Goal: Task Accomplishment & Management: Manage account settings

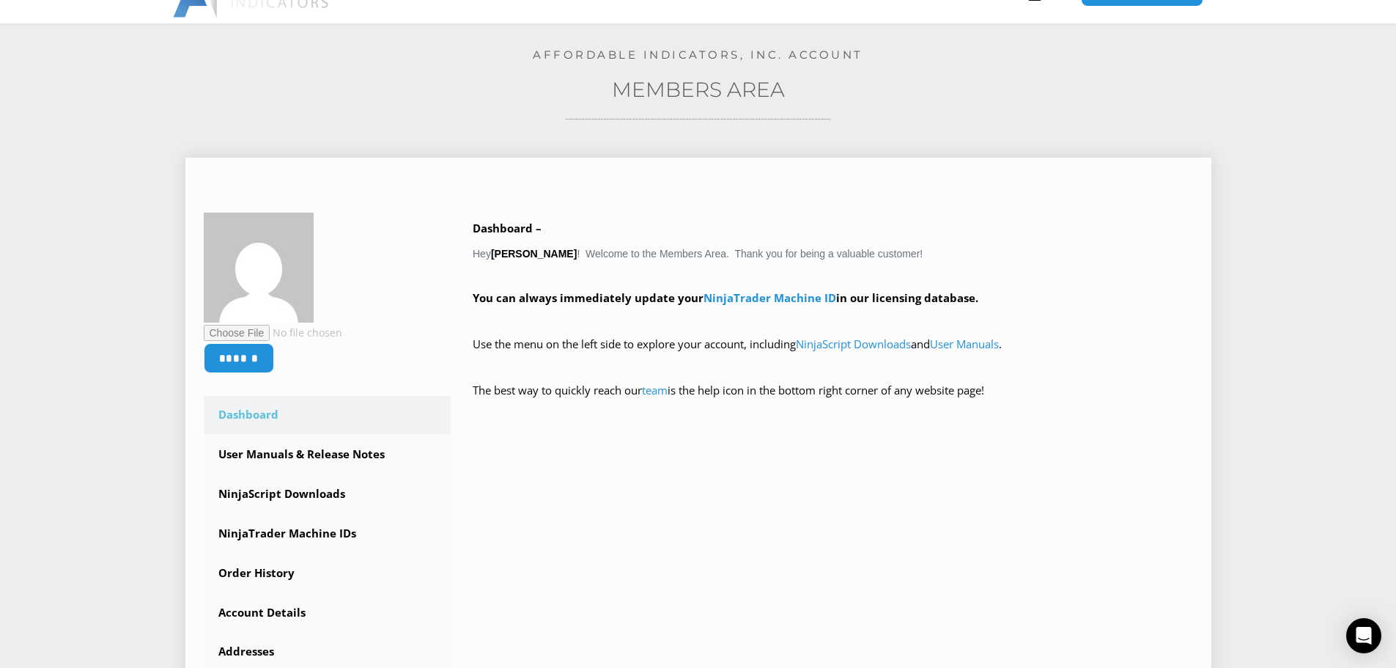
scroll to position [220, 0]
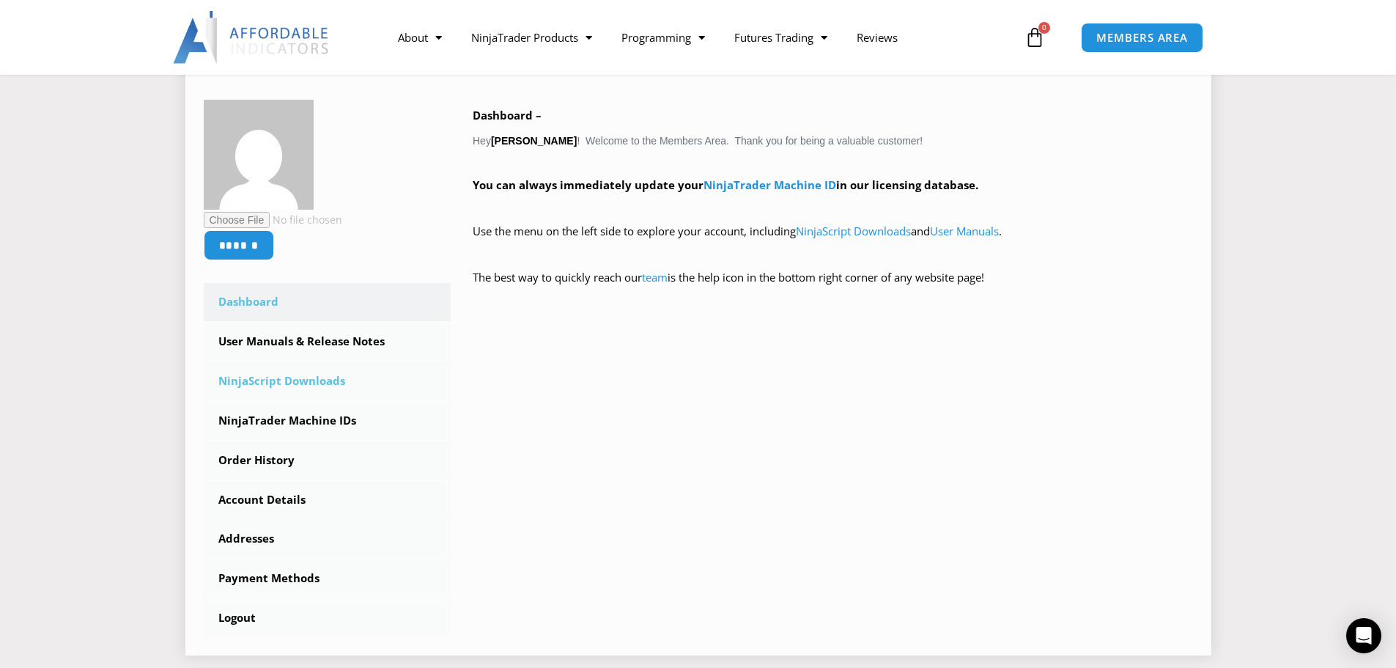
click at [296, 386] on link "NinjaScript Downloads" at bounding box center [328, 381] width 248 height 38
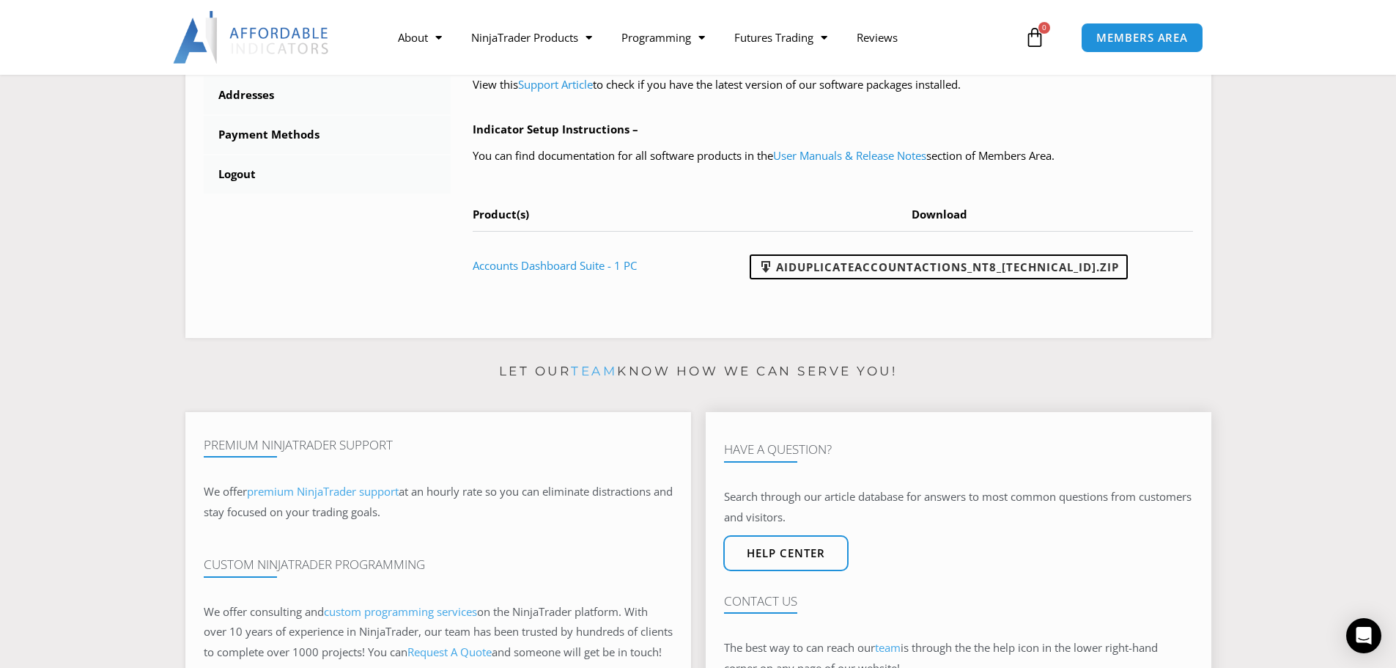
scroll to position [660, 0]
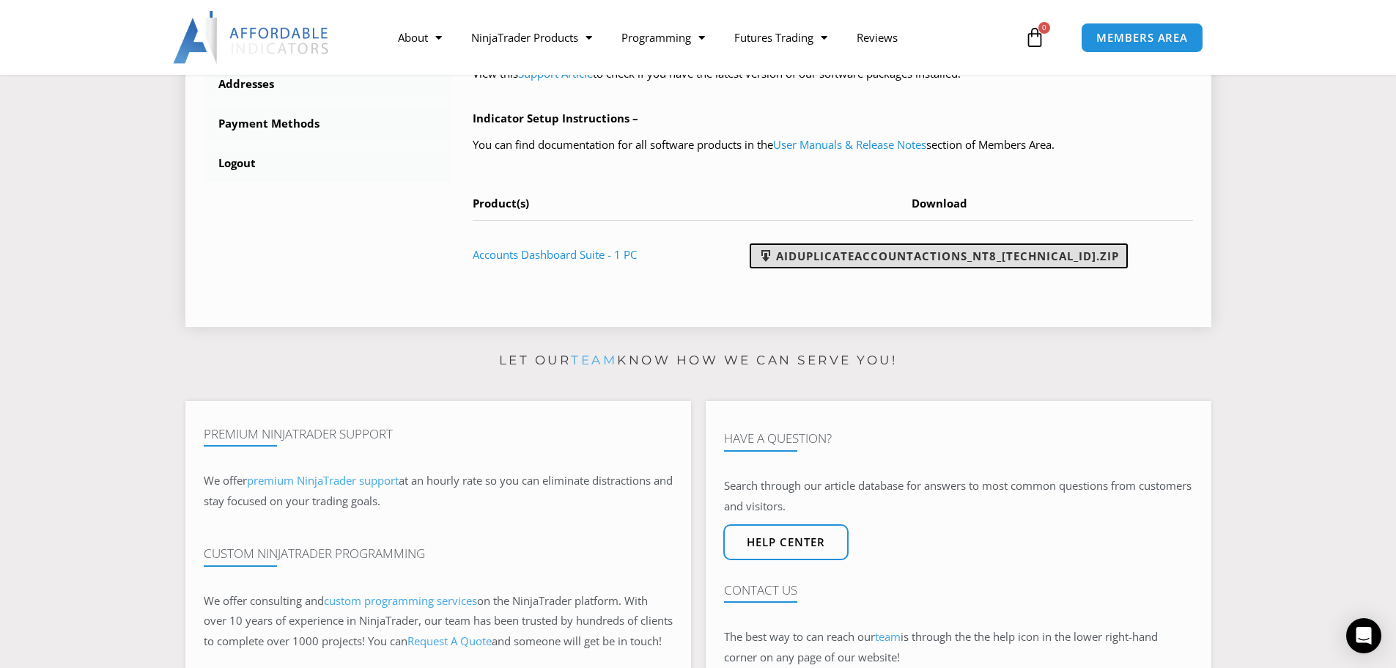
click at [1009, 255] on link "AIDuplicateAccountActions_NT8_[TECHNICAL_ID].zip" at bounding box center [939, 255] width 378 height 25
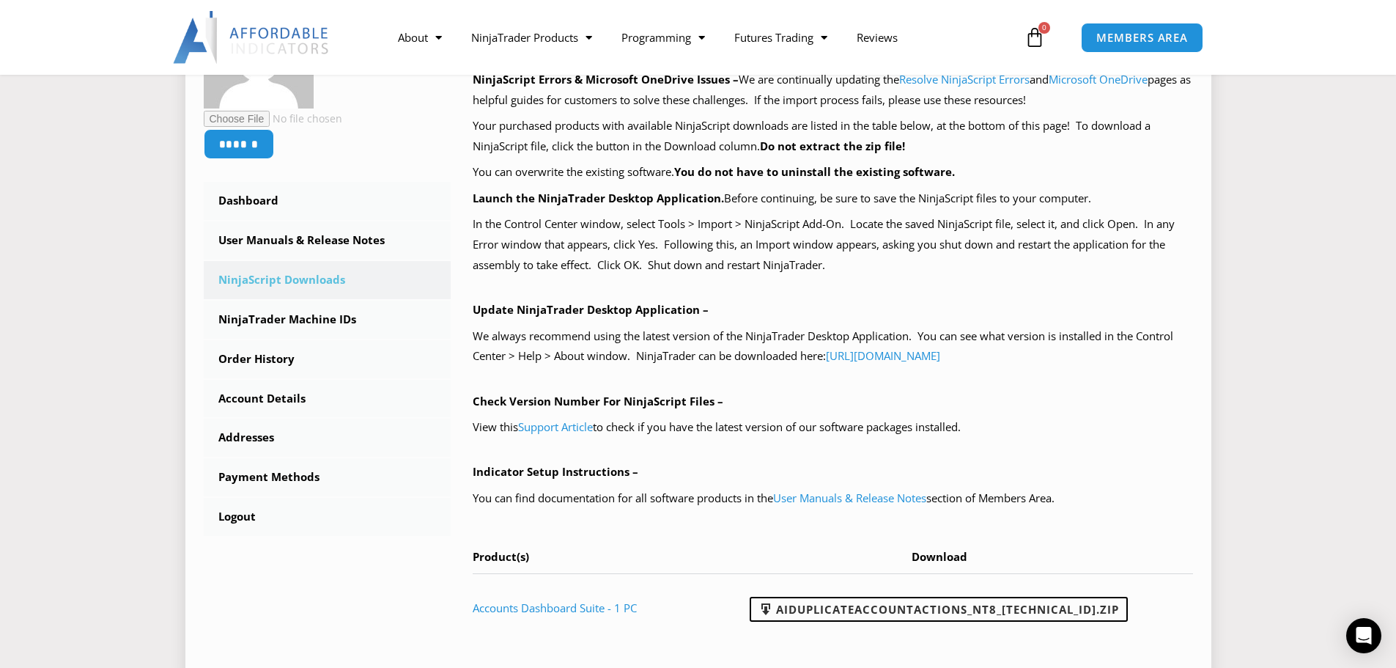
scroll to position [220, 0]
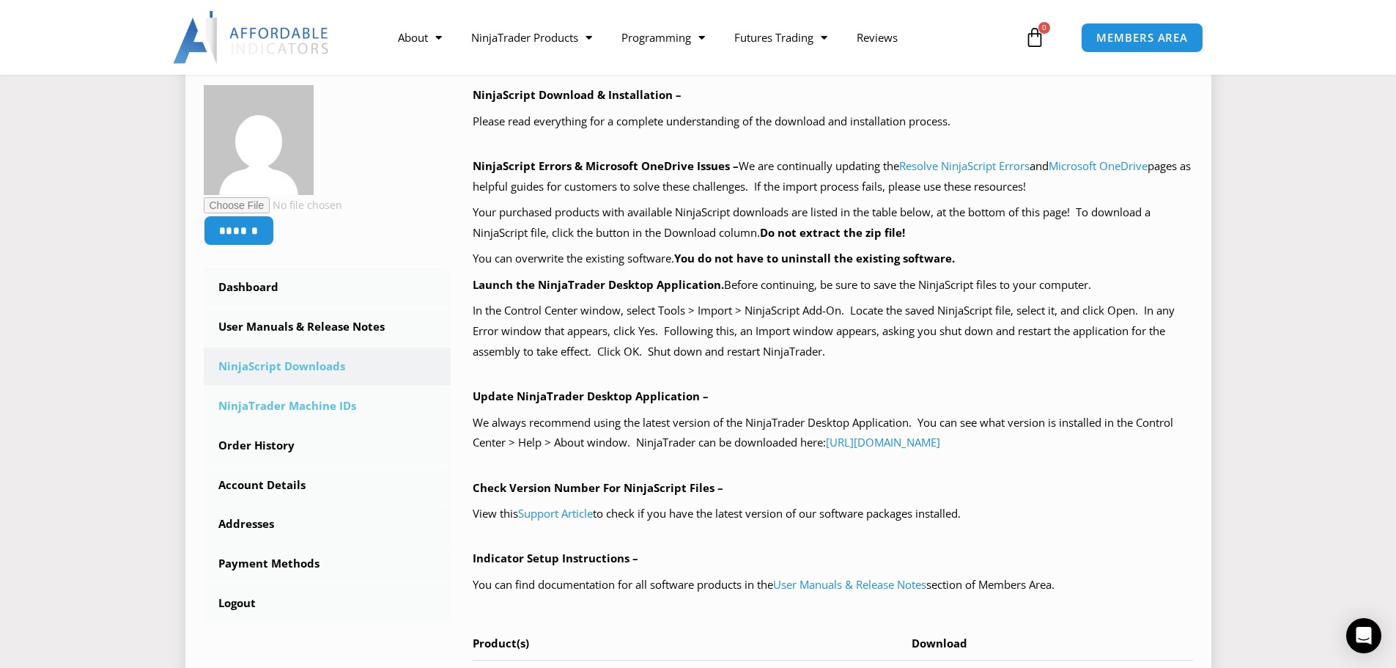
click at [303, 402] on link "NinjaTrader Machine IDs" at bounding box center [328, 406] width 248 height 38
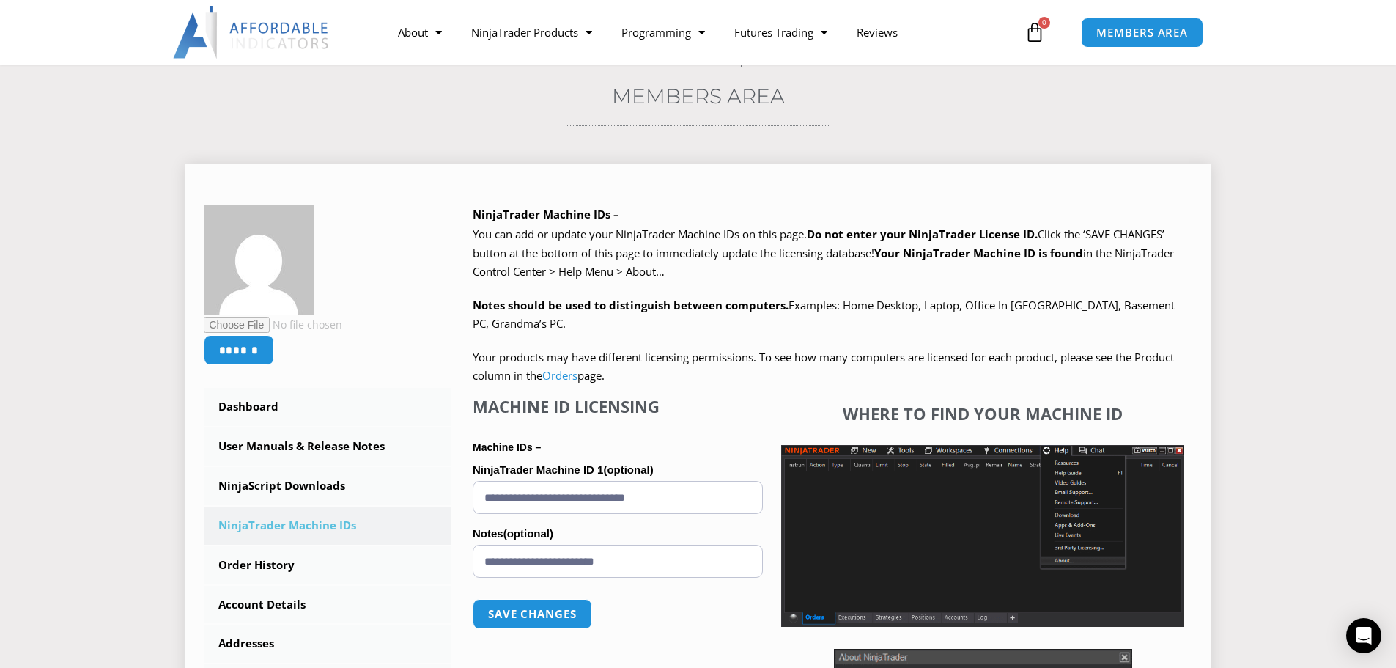
scroll to position [147, 0]
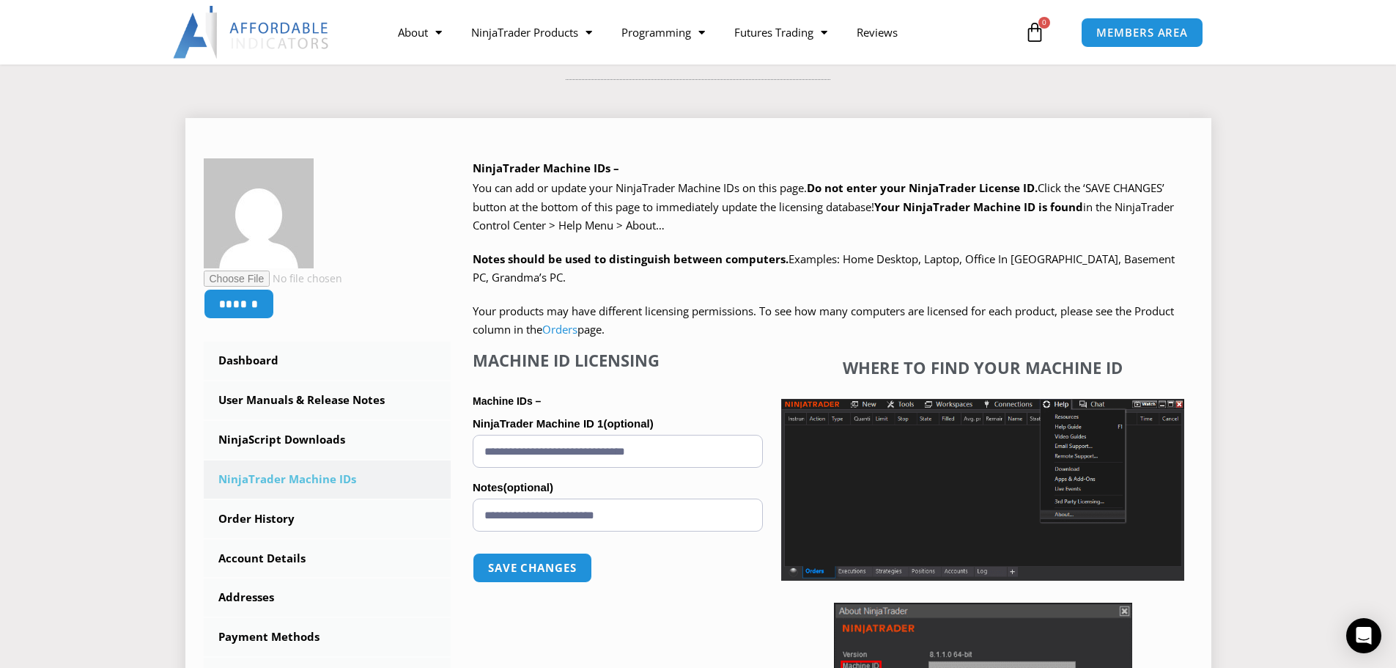
click at [685, 450] on input "**********" at bounding box center [618, 451] width 290 height 33
paste input "text"
type input "**********"
click at [537, 573] on button "Save changes" at bounding box center [532, 568] width 125 height 32
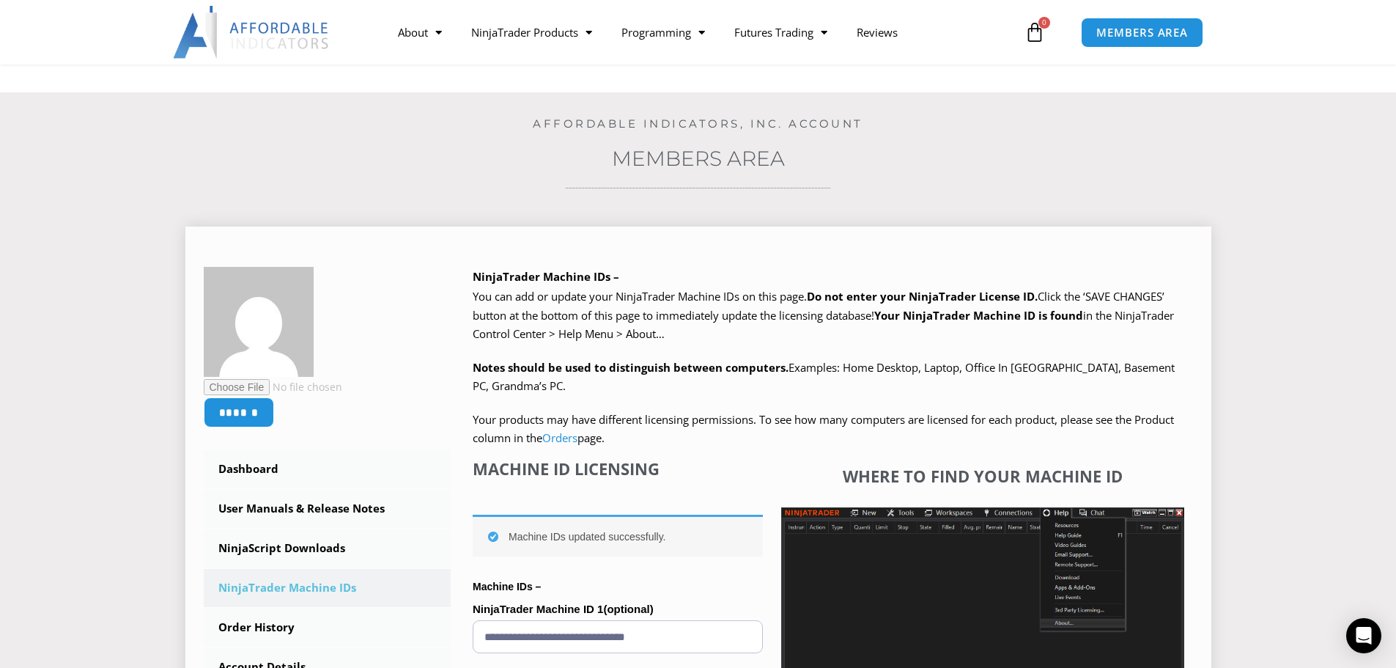
scroll to position [73, 0]
